Goal: Navigation & Orientation: Find specific page/section

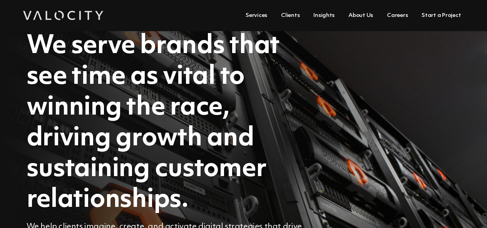
drag, startPoint x: 0, startPoint y: 0, endPoint x: 312, endPoint y: 14, distance: 312.2
click at [312, 14] on li "Insights" at bounding box center [323, 16] width 35 height 22
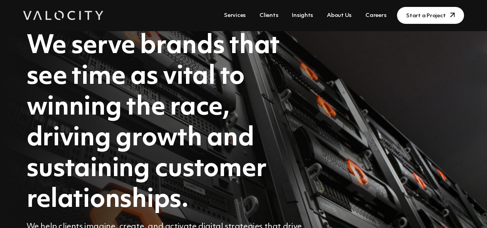
click at [277, 15] on link "Clients" at bounding box center [268, 15] width 25 height 14
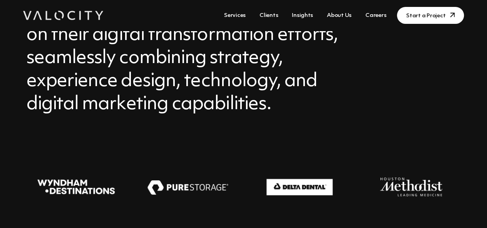
scroll to position [95, 0]
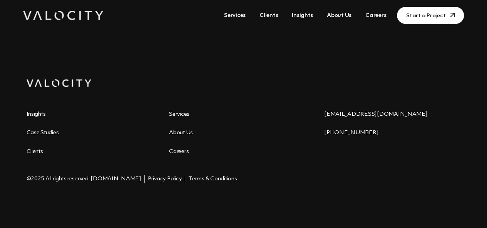
scroll to position [1635, 0]
